Goal: Information Seeking & Learning: Learn about a topic

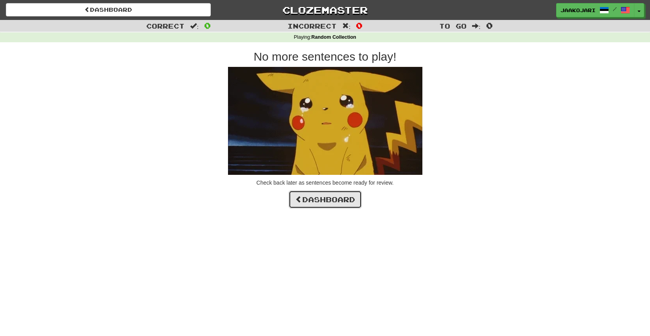
click at [325, 199] on link "Dashboard" at bounding box center [324, 199] width 73 height 18
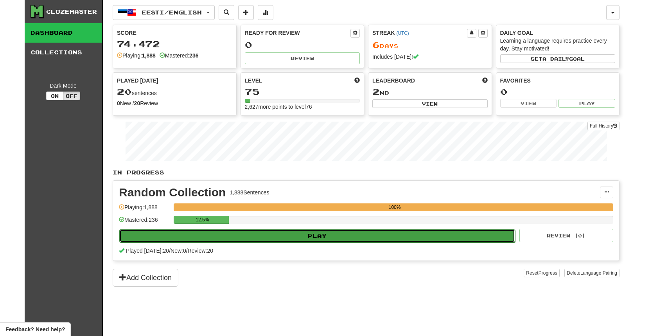
click at [331, 239] on button "Play" at bounding box center [317, 235] width 396 height 13
select select "**"
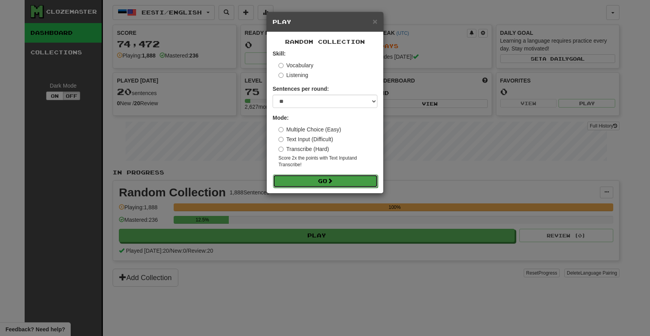
click at [328, 175] on button "Go" at bounding box center [325, 180] width 105 height 13
